Goal: Navigation & Orientation: Find specific page/section

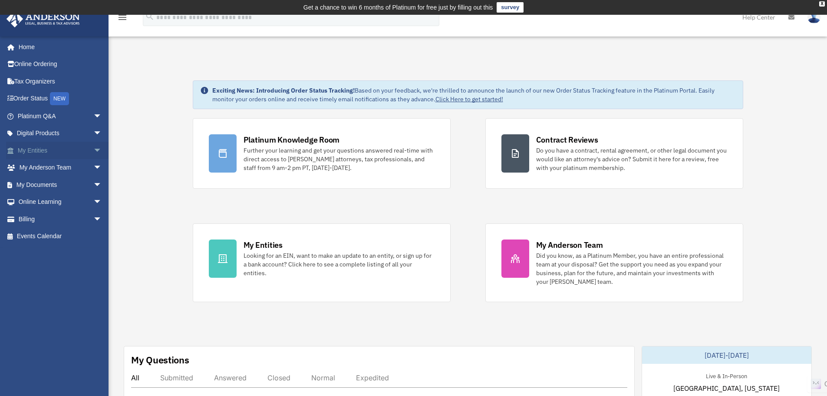
click at [25, 153] on link "My Entities arrow_drop_down" at bounding box center [60, 150] width 109 height 17
click at [93, 149] on span "arrow_drop_down" at bounding box center [101, 151] width 17 height 18
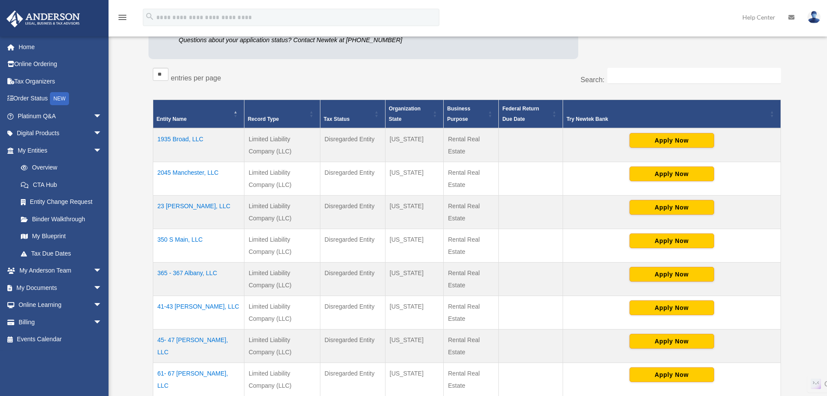
scroll to position [174, 0]
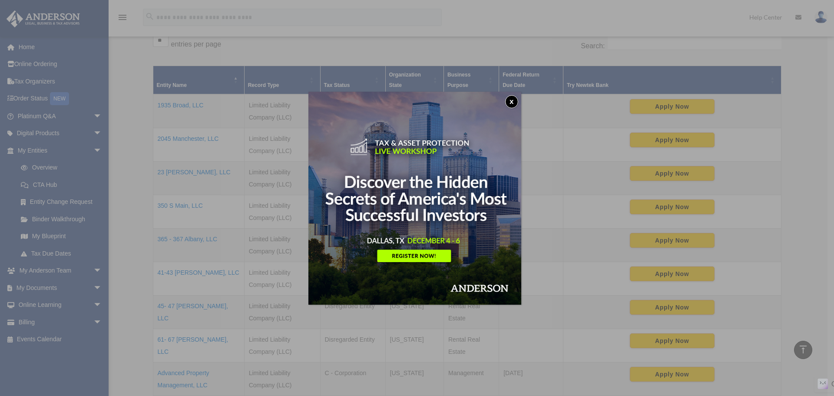
click at [515, 102] on button "x" at bounding box center [511, 101] width 13 height 13
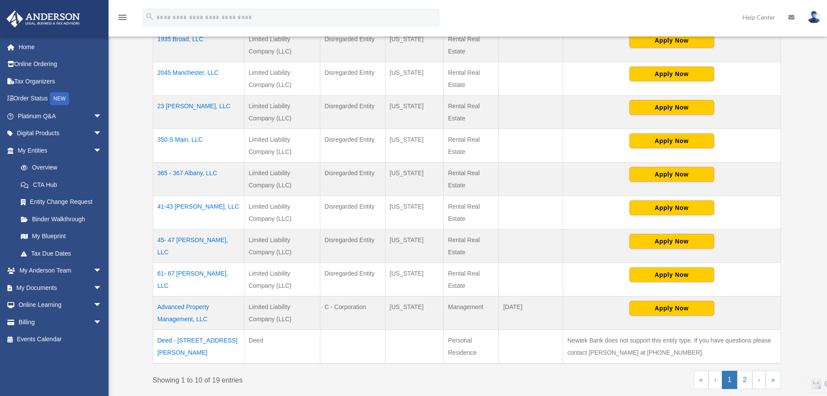
scroll to position [347, 0]
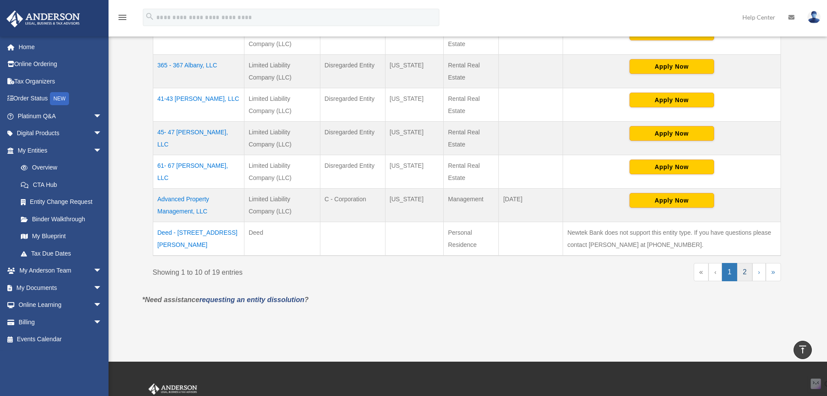
click at [746, 274] on link "2" at bounding box center [744, 272] width 15 height 18
click at [746, 274] on div "Do you really want to log out? Yes No Entities, Trusts, and Deeds Active Entiti…" at bounding box center [467, 22] width 662 height 592
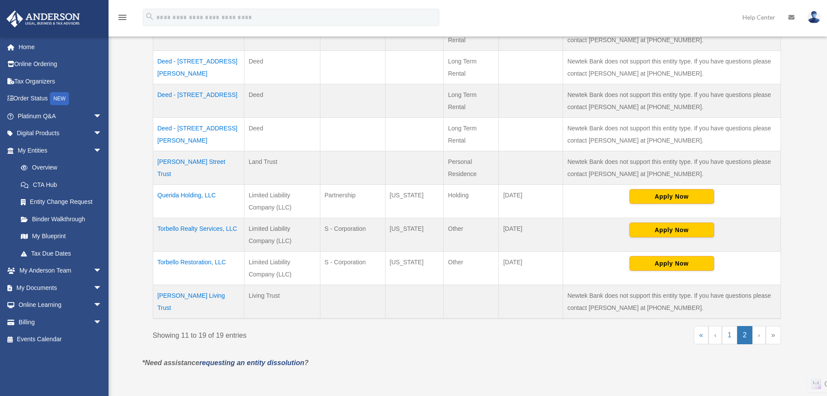
scroll to position [261, 0]
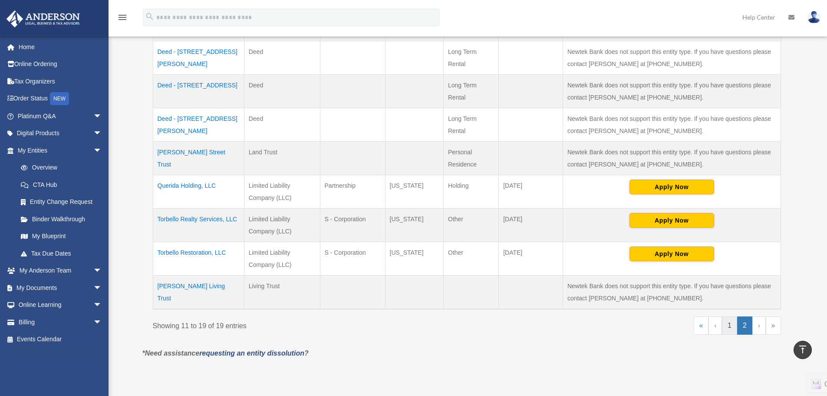
click at [723, 332] on link "1" at bounding box center [729, 325] width 15 height 18
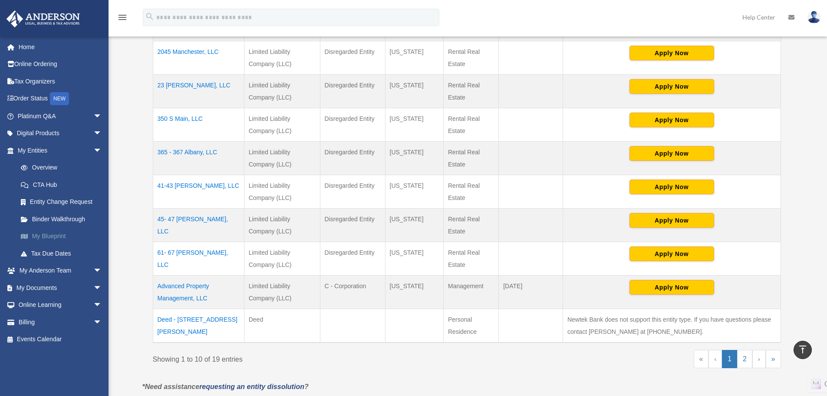
click at [45, 237] on link "My Blueprint" at bounding box center [63, 236] width 103 height 17
